Goal: Information Seeking & Learning: Learn about a topic

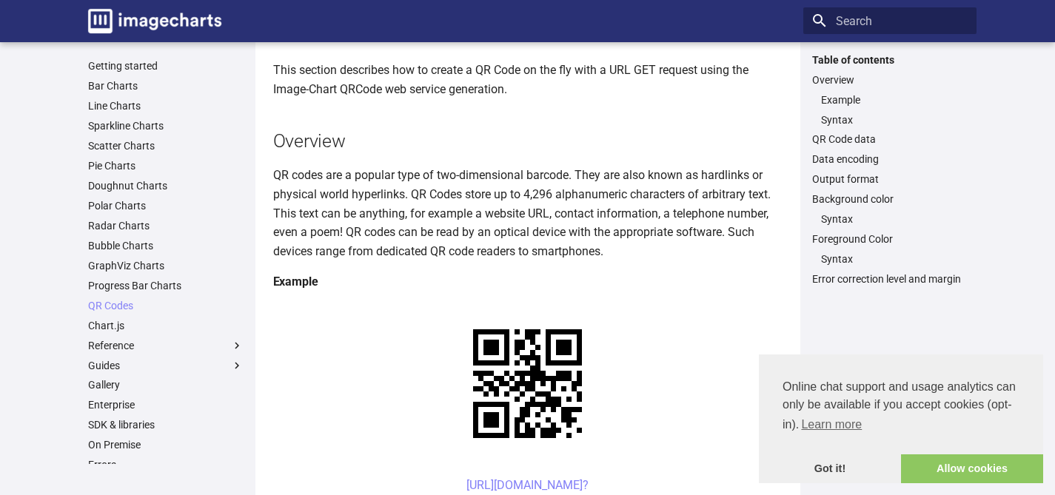
scroll to position [287, 0]
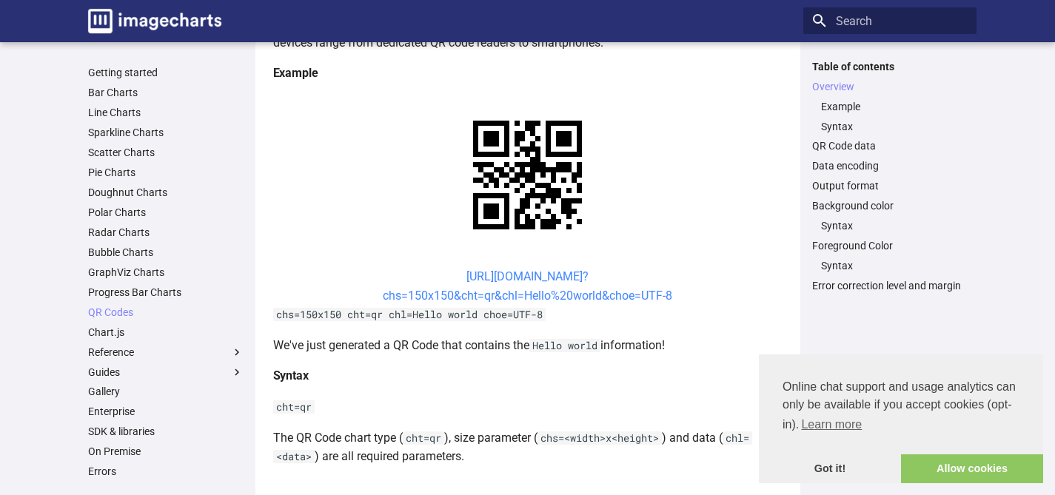
click at [554, 276] on link "[URL][DOMAIN_NAME]? chs=150x150&cht=qr&chl=Hello%20world&choe=UTF-8" at bounding box center [527, 285] width 289 height 33
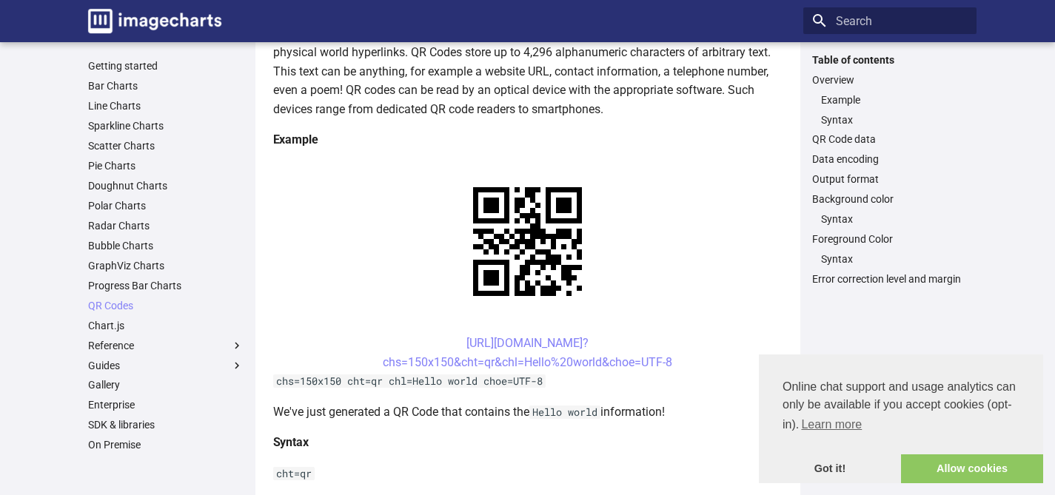
scroll to position [514, 0]
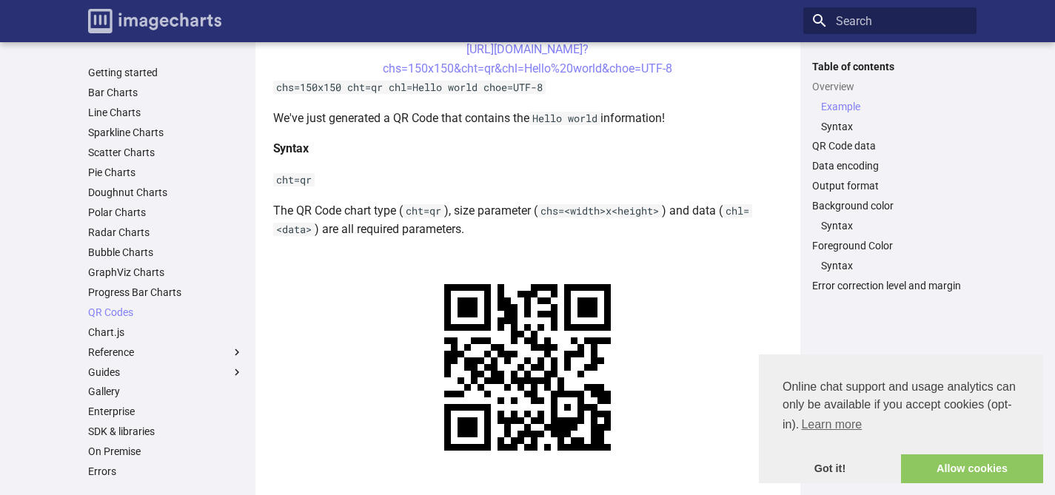
click at [195, 25] on img "Image-Charts documentation" at bounding box center [154, 21] width 133 height 24
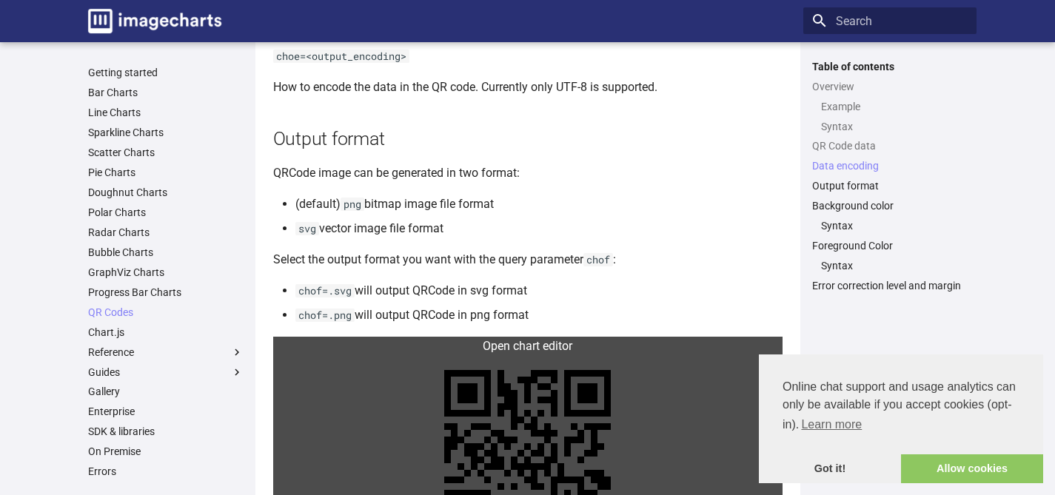
scroll to position [1246, 0]
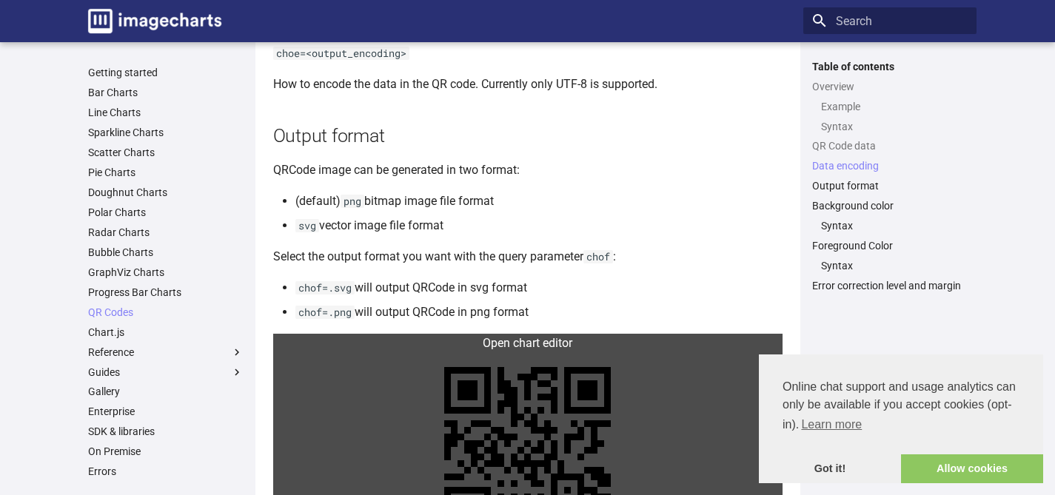
click at [527, 363] on link at bounding box center [527, 450] width 509 height 233
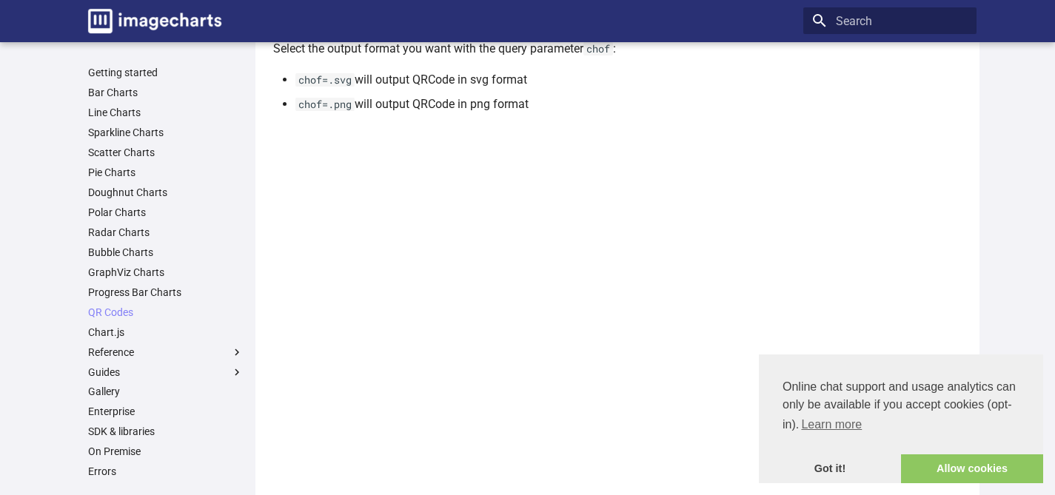
scroll to position [1392, 0]
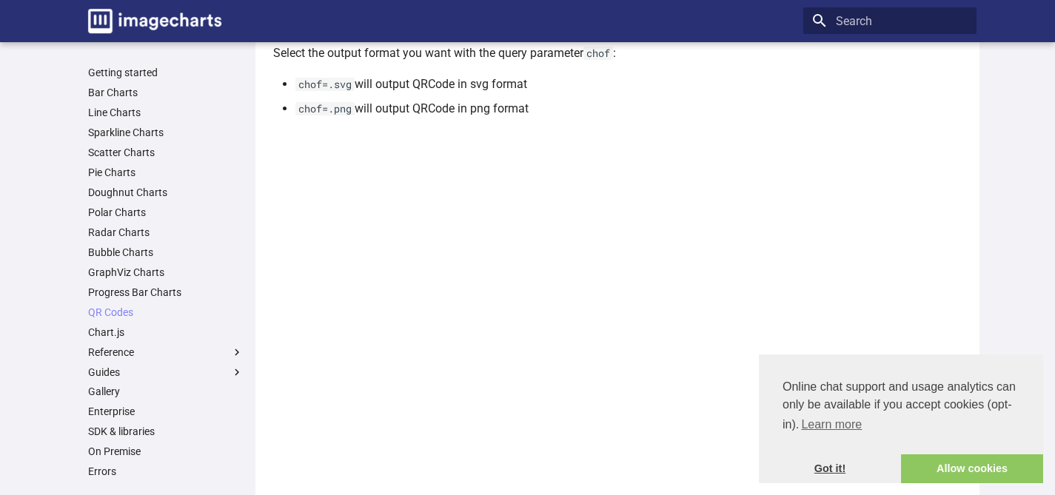
click at [841, 466] on link "Got it!" at bounding box center [830, 469] width 142 height 30
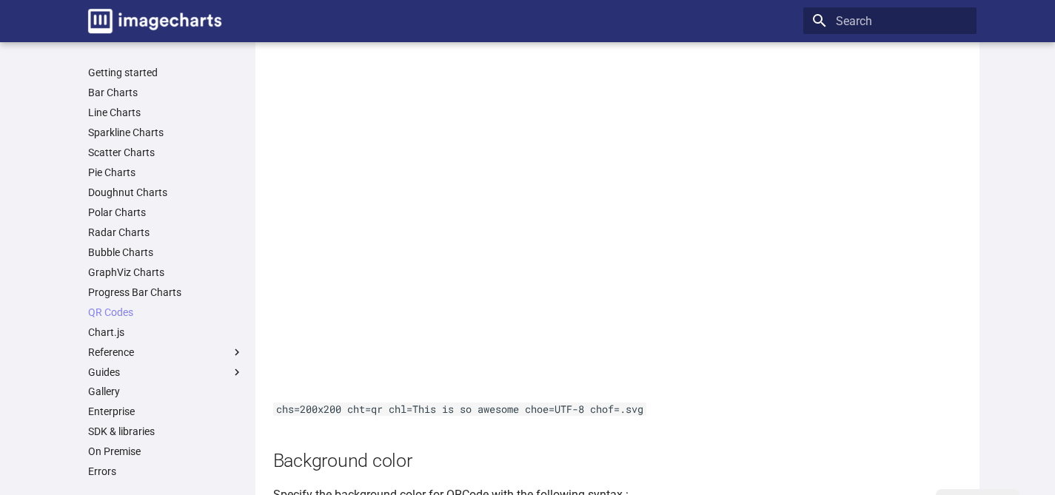
scroll to position [971, 0]
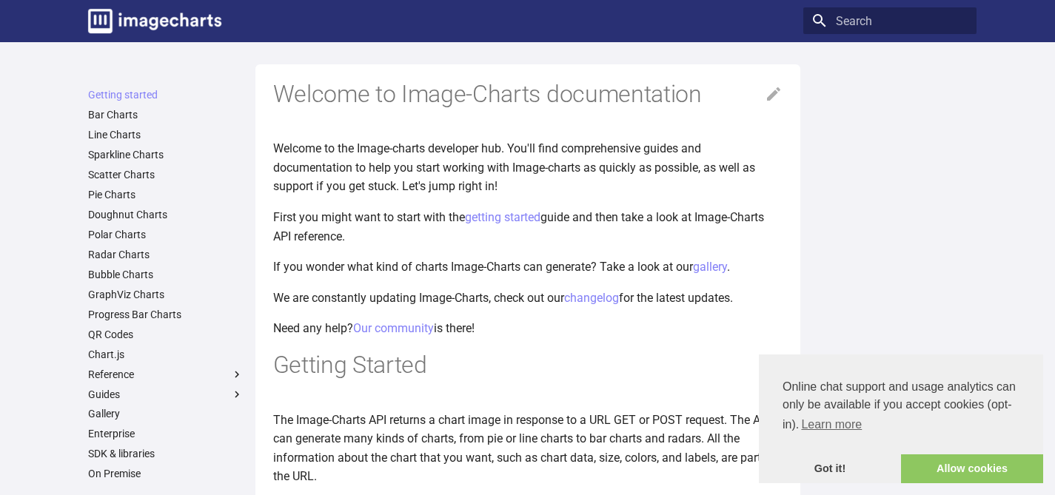
scroll to position [289, 0]
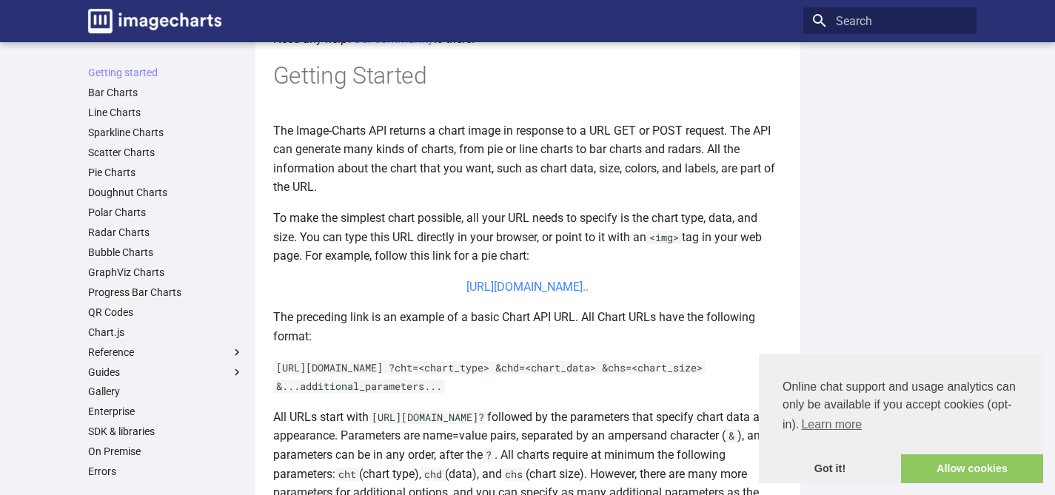
click at [523, 292] on link "[URL][DOMAIN_NAME].." at bounding box center [527, 287] width 122 height 14
click at [523, 286] on link "[URL][DOMAIN_NAME].." at bounding box center [527, 287] width 122 height 14
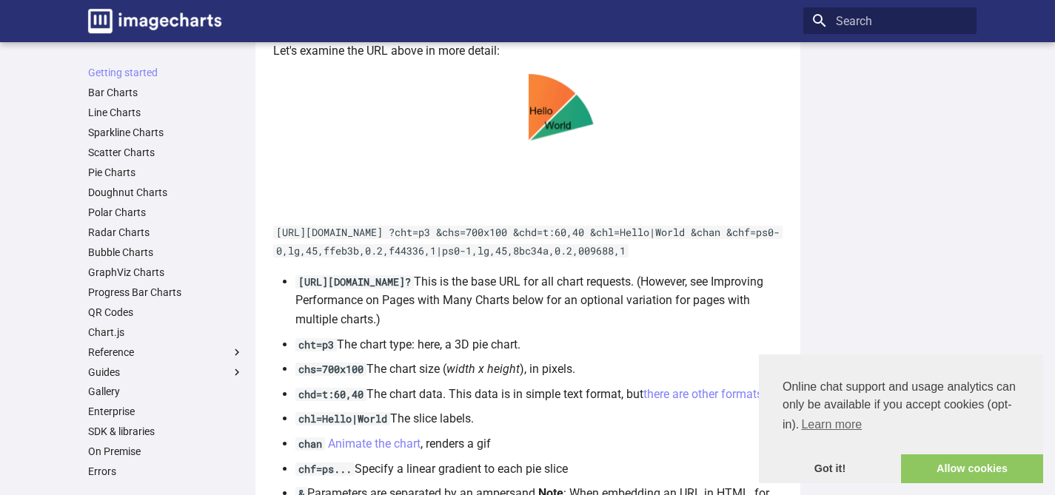
scroll to position [1085, 0]
